Goal: Information Seeking & Learning: Learn about a topic

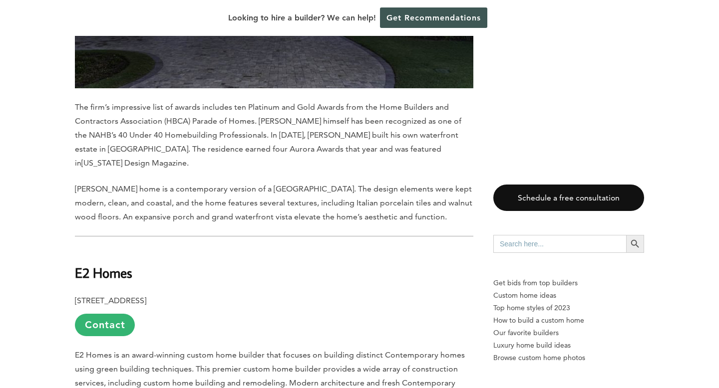
scroll to position [7823, 0]
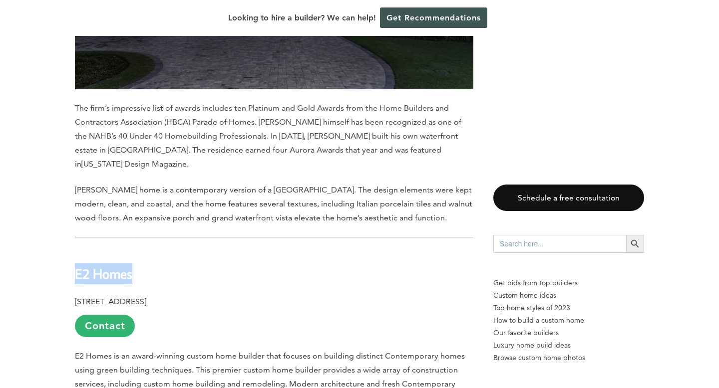
drag, startPoint x: 137, startPoint y: 85, endPoint x: 73, endPoint y: 83, distance: 63.9
copy b "E2 Homes"
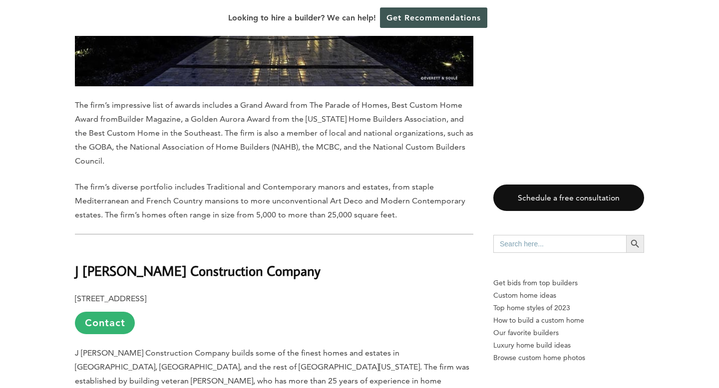
scroll to position [5329, 0]
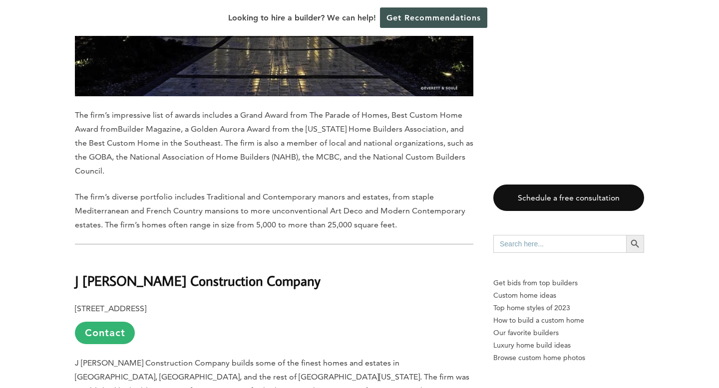
drag, startPoint x: 310, startPoint y: 157, endPoint x: 323, endPoint y: 157, distance: 13.5
click at [323, 257] on h2 "J [PERSON_NAME] Construction Company" at bounding box center [274, 274] width 398 height 34
click at [95, 322] on link "Contact" at bounding box center [105, 333] width 60 height 22
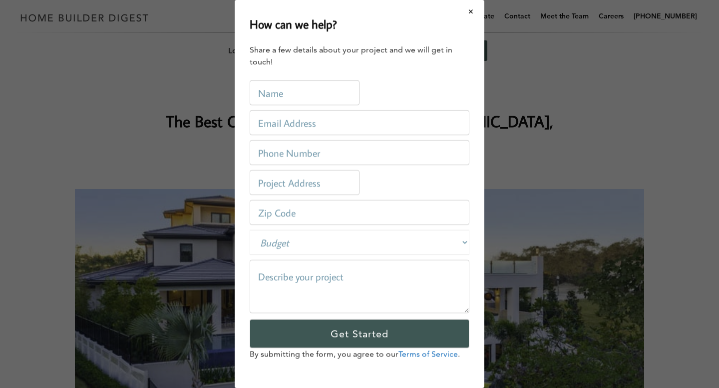
scroll to position [0, 0]
click at [471, 11] on button "Close modal" at bounding box center [471, 11] width 26 height 21
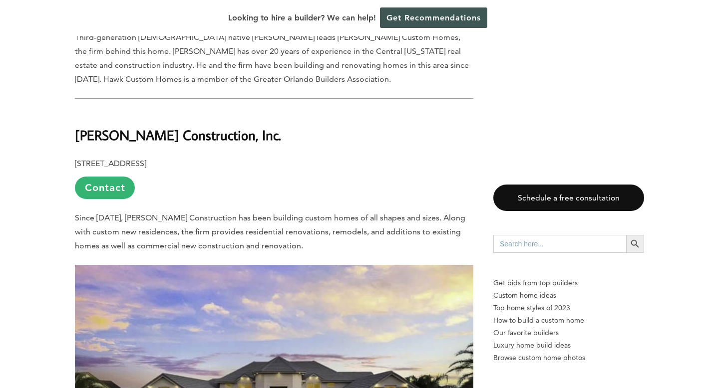
scroll to position [1285, 0]
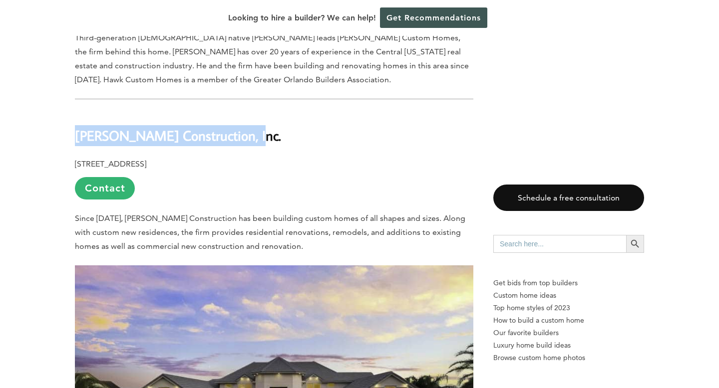
drag, startPoint x: 240, startPoint y: 113, endPoint x: 73, endPoint y: 110, distance: 167.3
copy b "[PERSON_NAME] Construction, Inc."
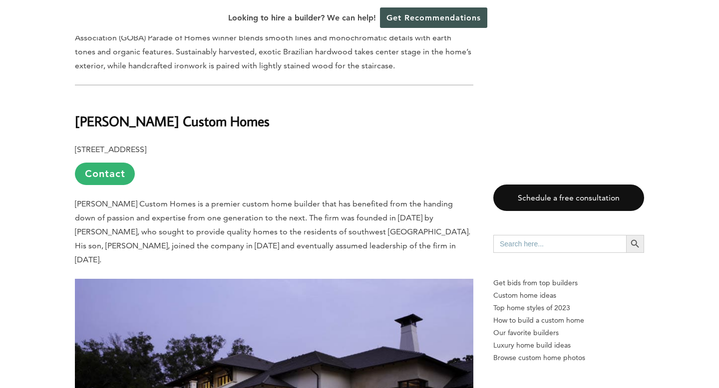
scroll to position [2421, 0]
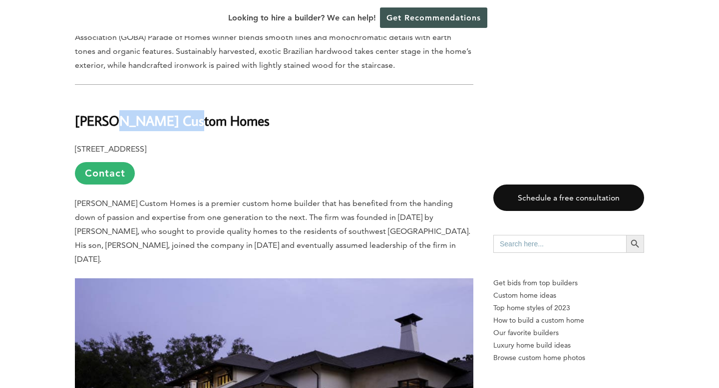
drag, startPoint x: 194, startPoint y: 88, endPoint x: 109, endPoint y: 90, distance: 85.4
click at [109, 112] on b "[PERSON_NAME] Custom Homes" at bounding box center [172, 120] width 195 height 17
drag, startPoint x: 184, startPoint y: 85, endPoint x: 75, endPoint y: 77, distance: 109.6
click at [75, 97] on h2 "[PERSON_NAME] Custom Homes" at bounding box center [274, 114] width 398 height 34
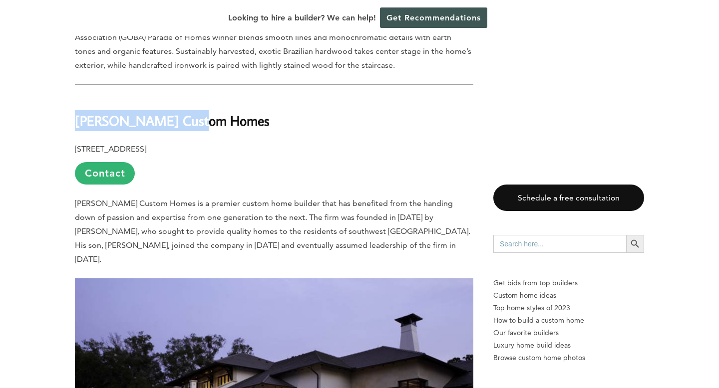
copy b "[PERSON_NAME] Custom Homes"
